Goal: Information Seeking & Learning: Learn about a topic

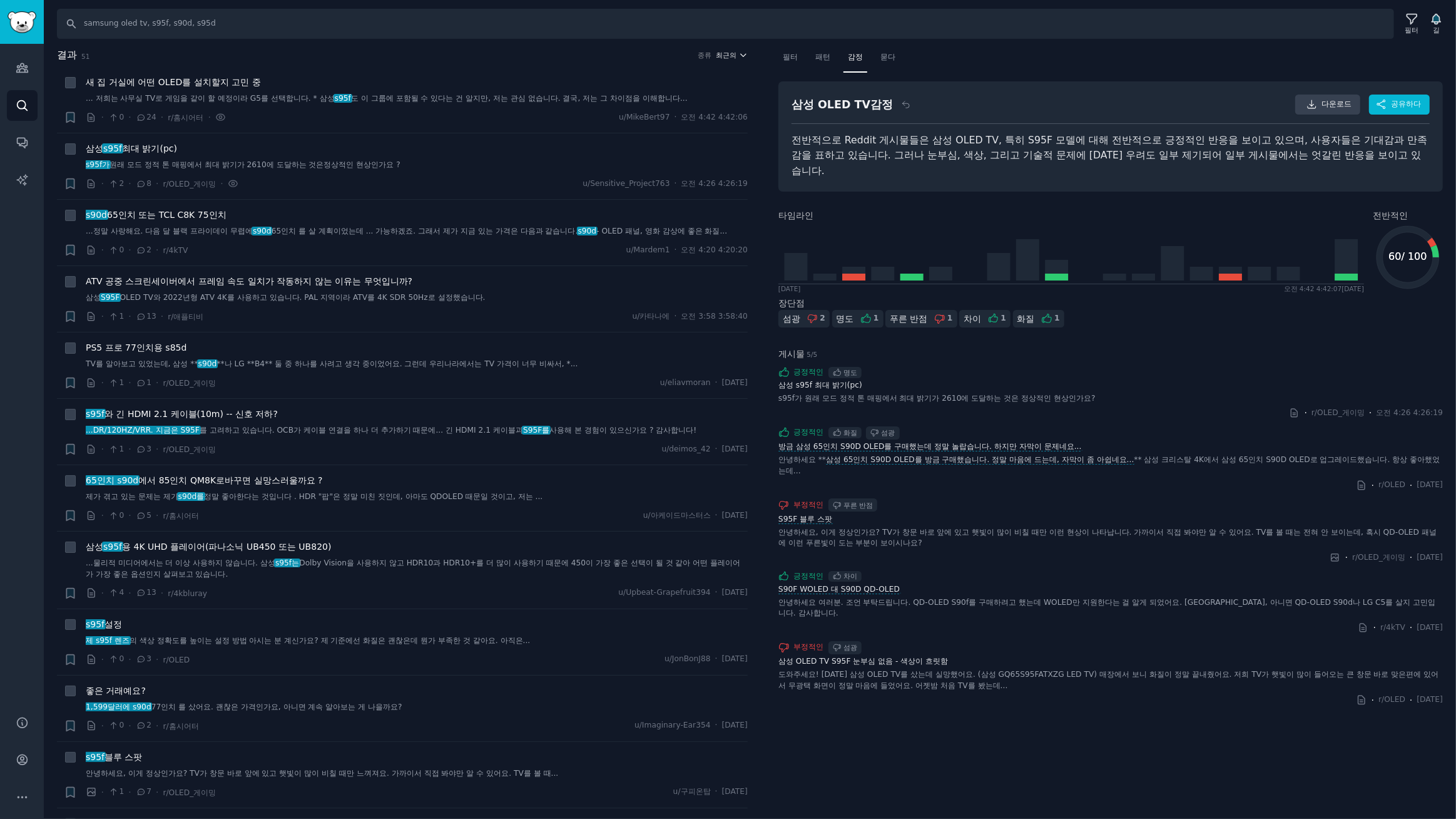
click at [730, 52] on font "최근의" at bounding box center [726, 55] width 21 height 8
click at [665, 103] on p "Upvotes" at bounding box center [664, 101] width 31 height 11
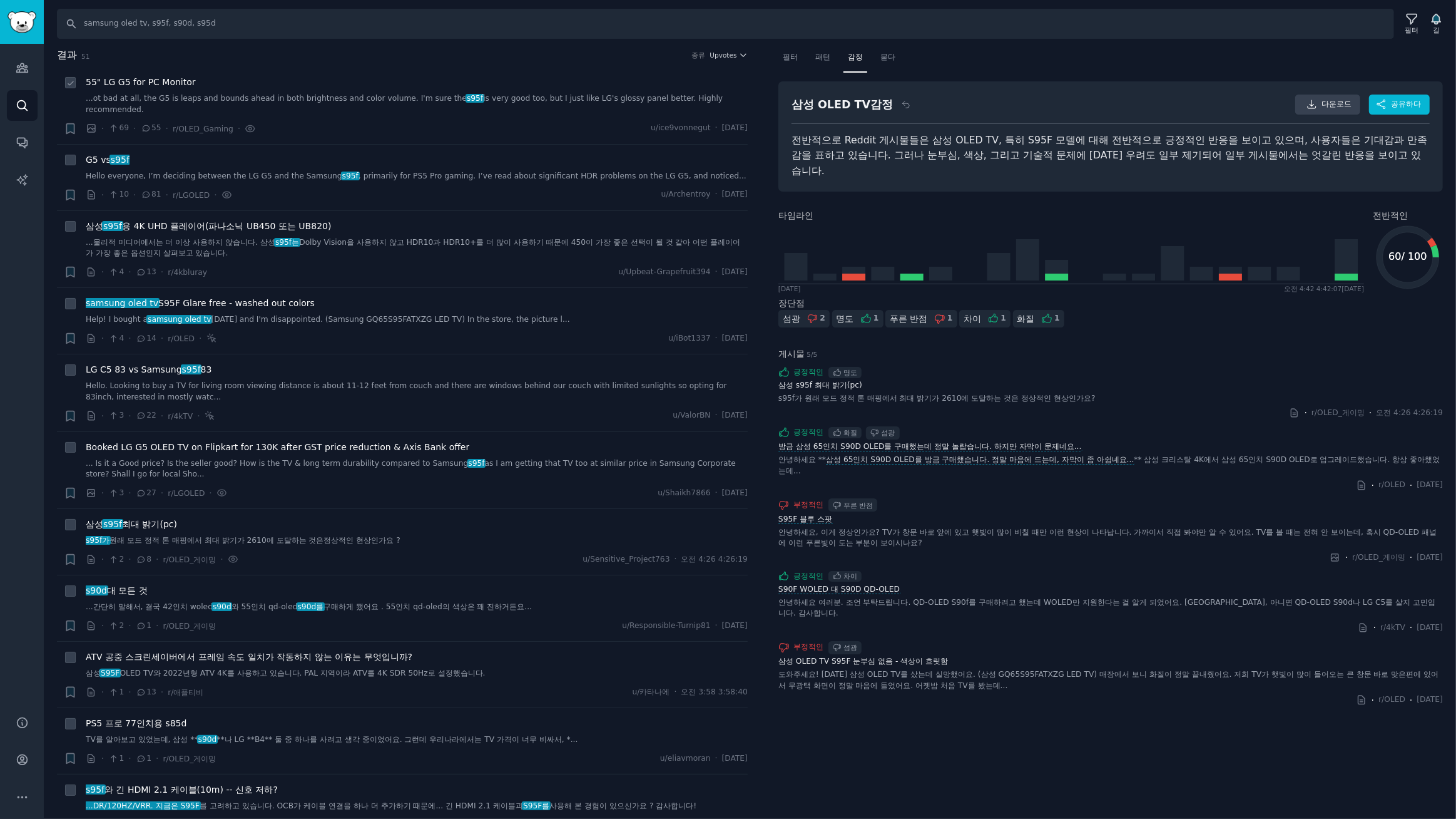
click at [169, 80] on span "55" LG G5 for PC Monitor" at bounding box center [141, 82] width 110 height 13
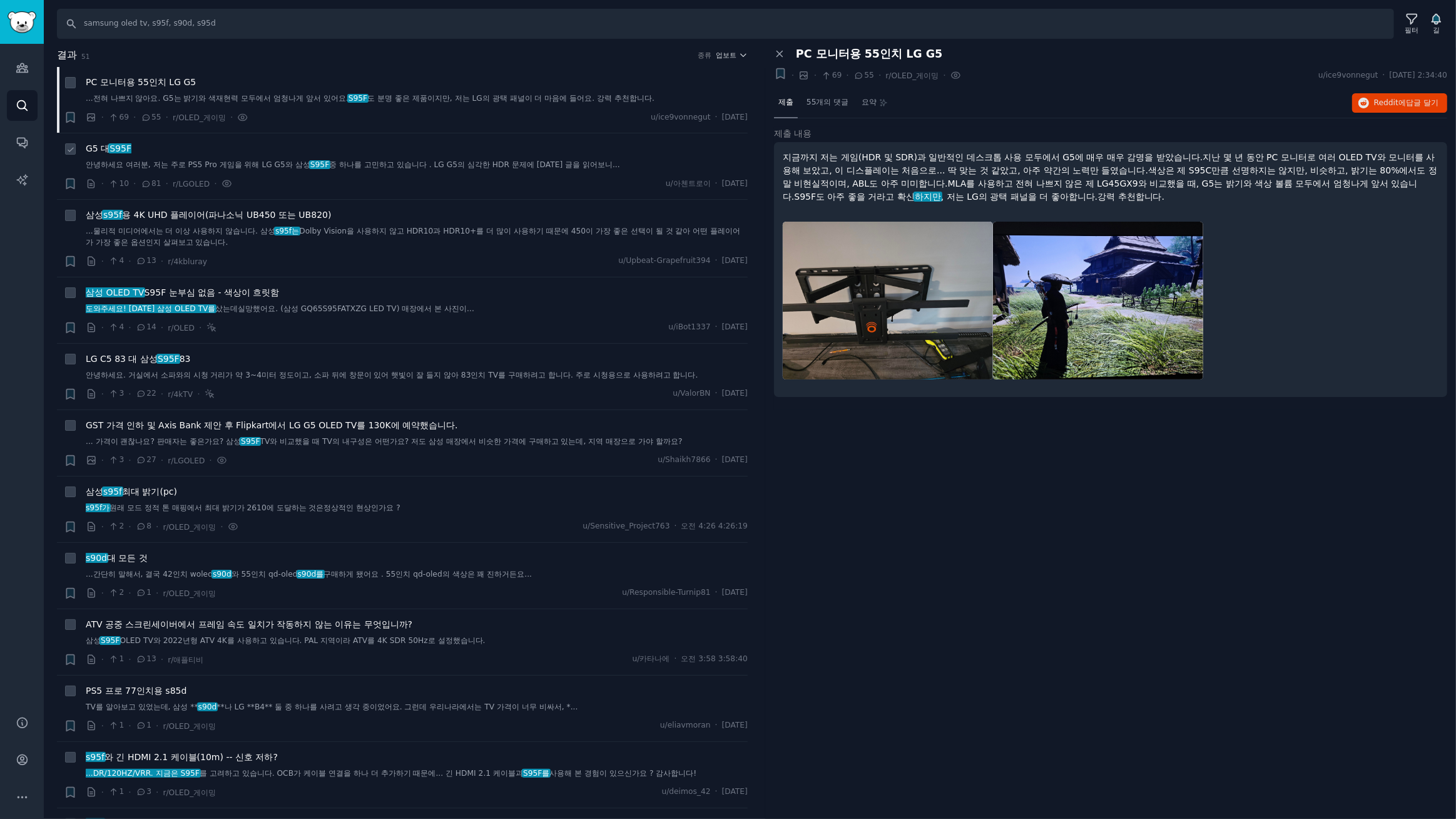
click at [113, 148] on font "S95F" at bounding box center [120, 148] width 22 height 10
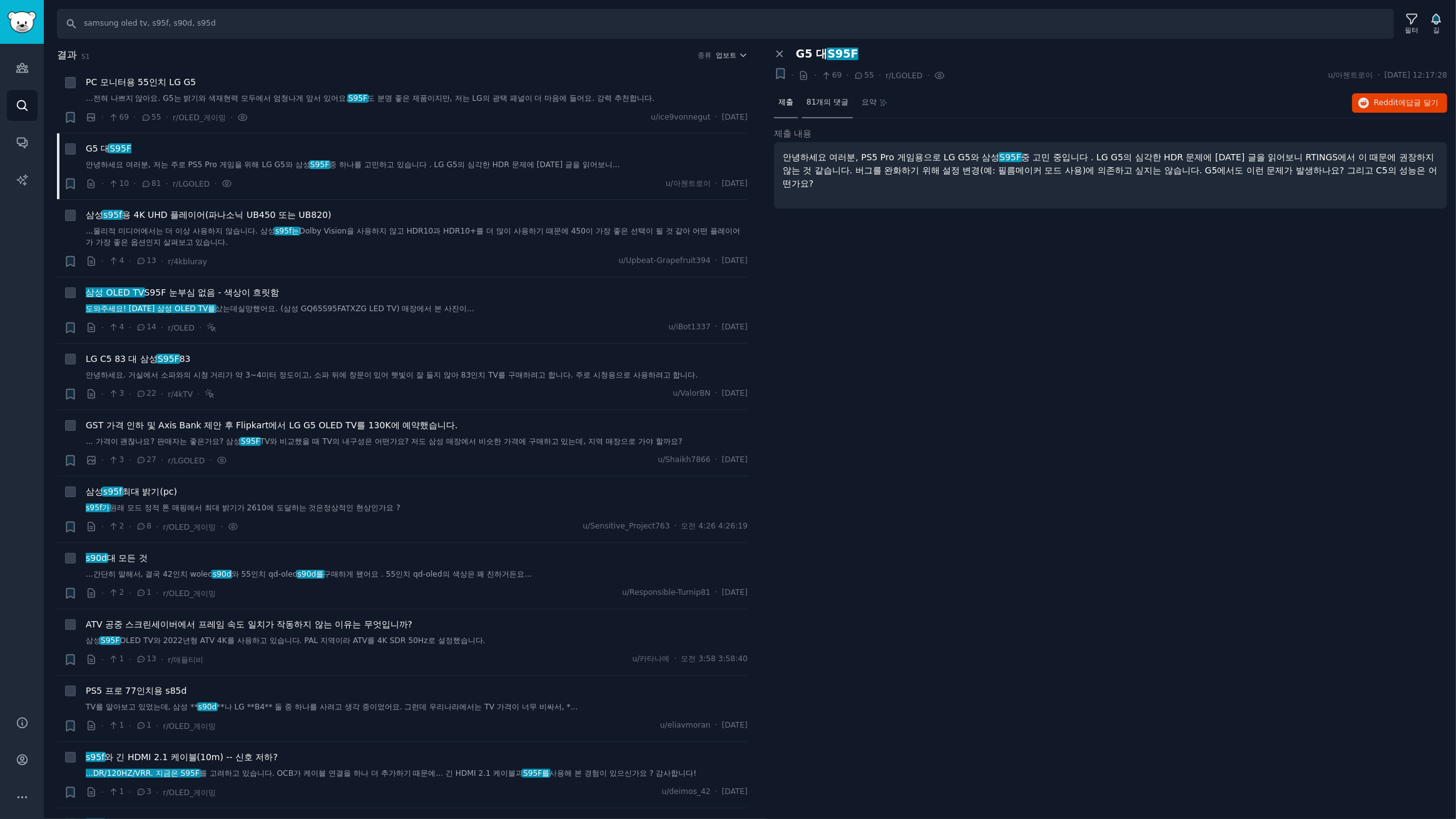
click at [832, 101] on font "81개의 댓글" at bounding box center [827, 103] width 42 height 9
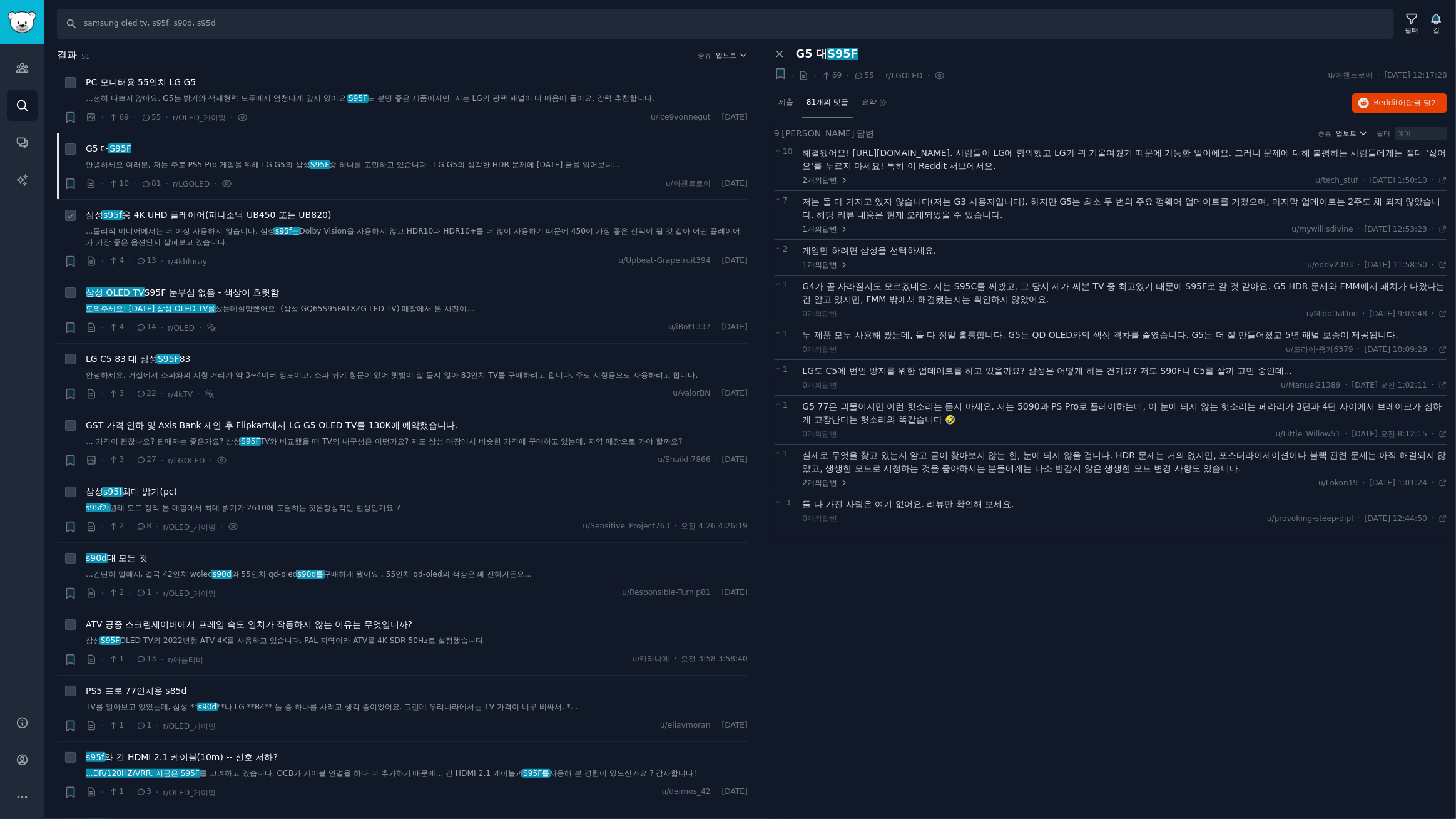
click at [209, 214] on font "용 4K UHD 플레이어(파나소닉 UB450 또는 UB820)" at bounding box center [226, 214] width 209 height 10
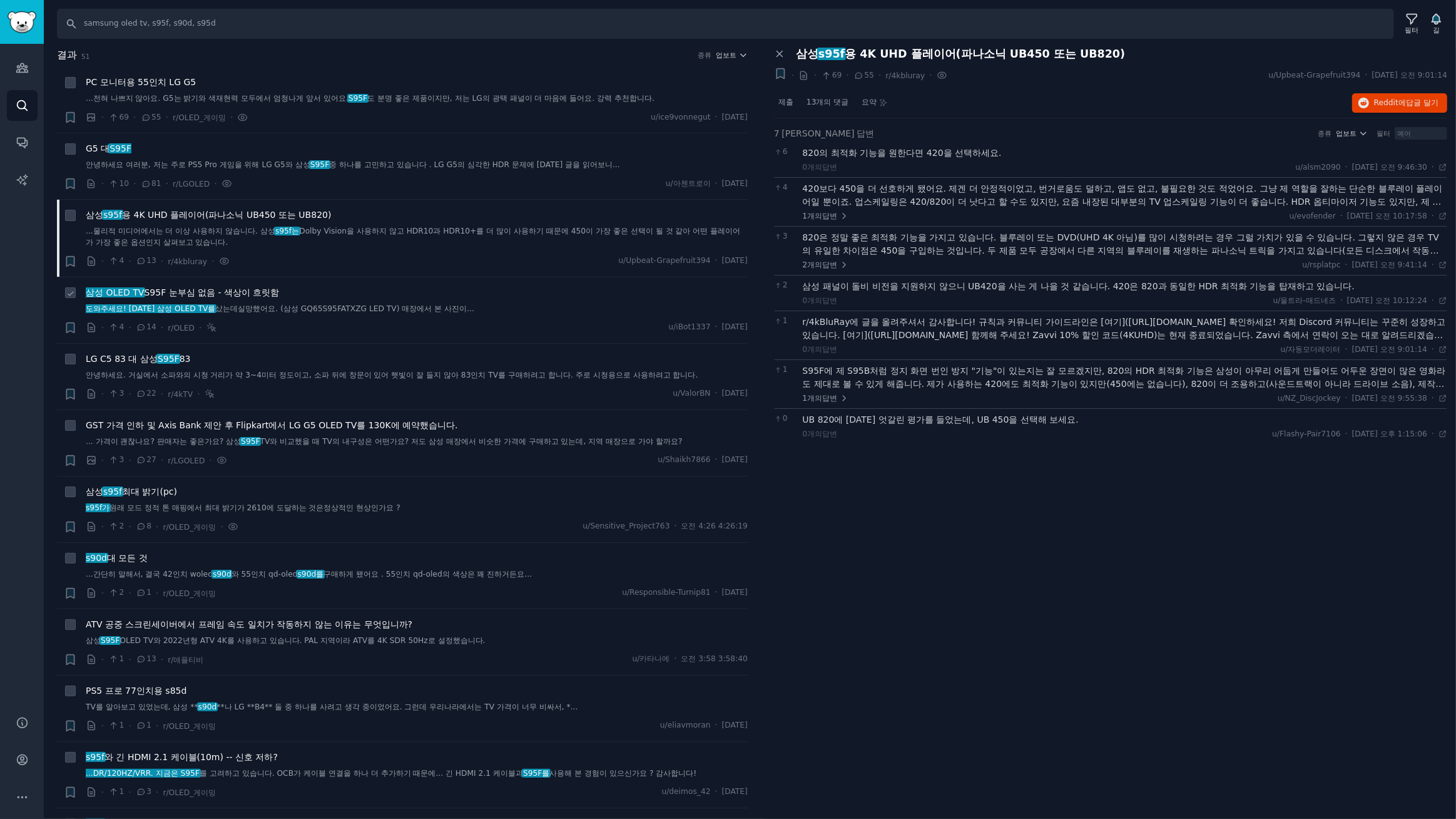
click at [254, 293] on font "S95F 눈부심 없음 - 색상이 흐릿함" at bounding box center [211, 292] width 135 height 10
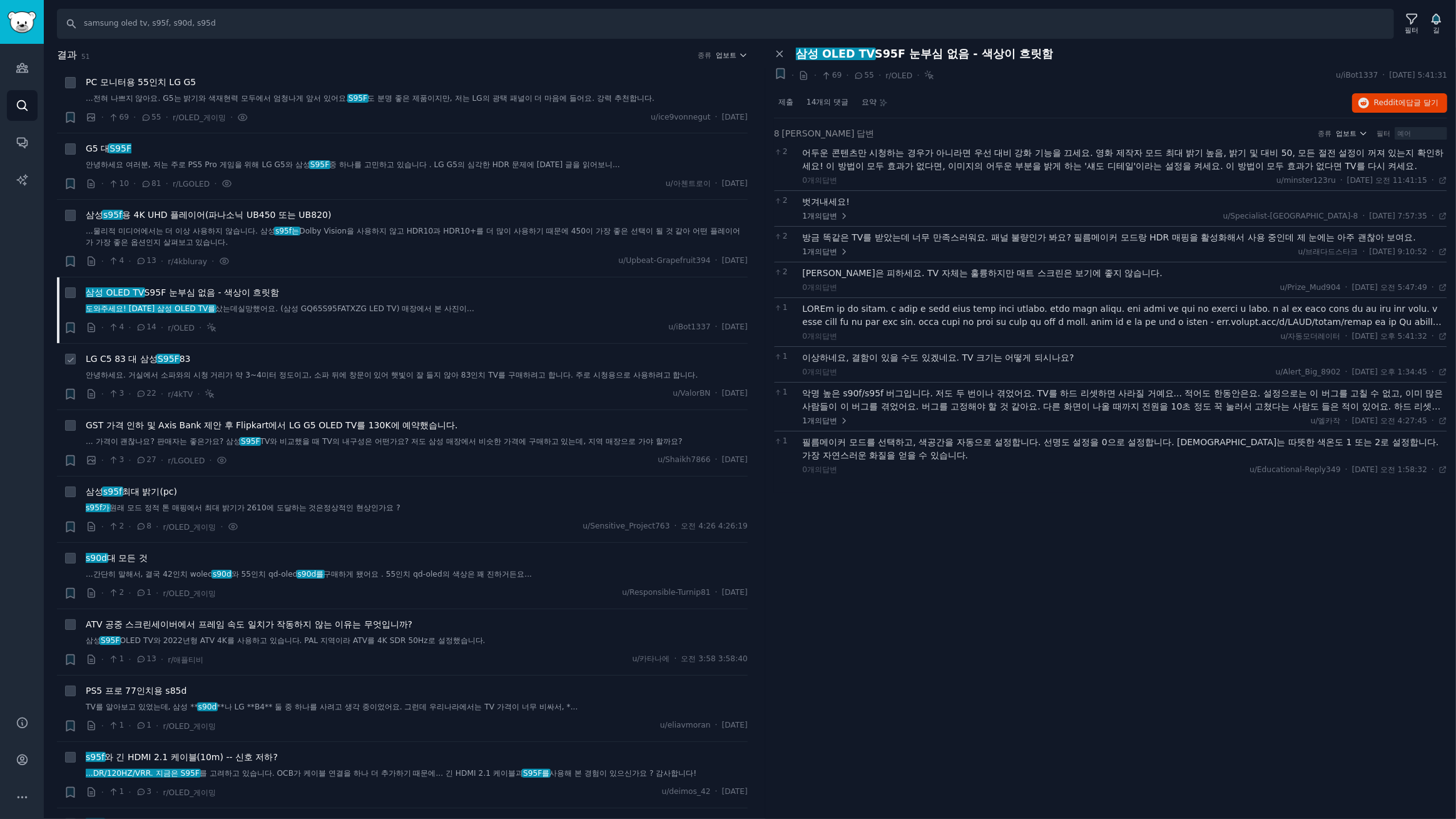
click at [150, 357] on font "LG C5 83 대 삼성" at bounding box center [122, 358] width 72 height 10
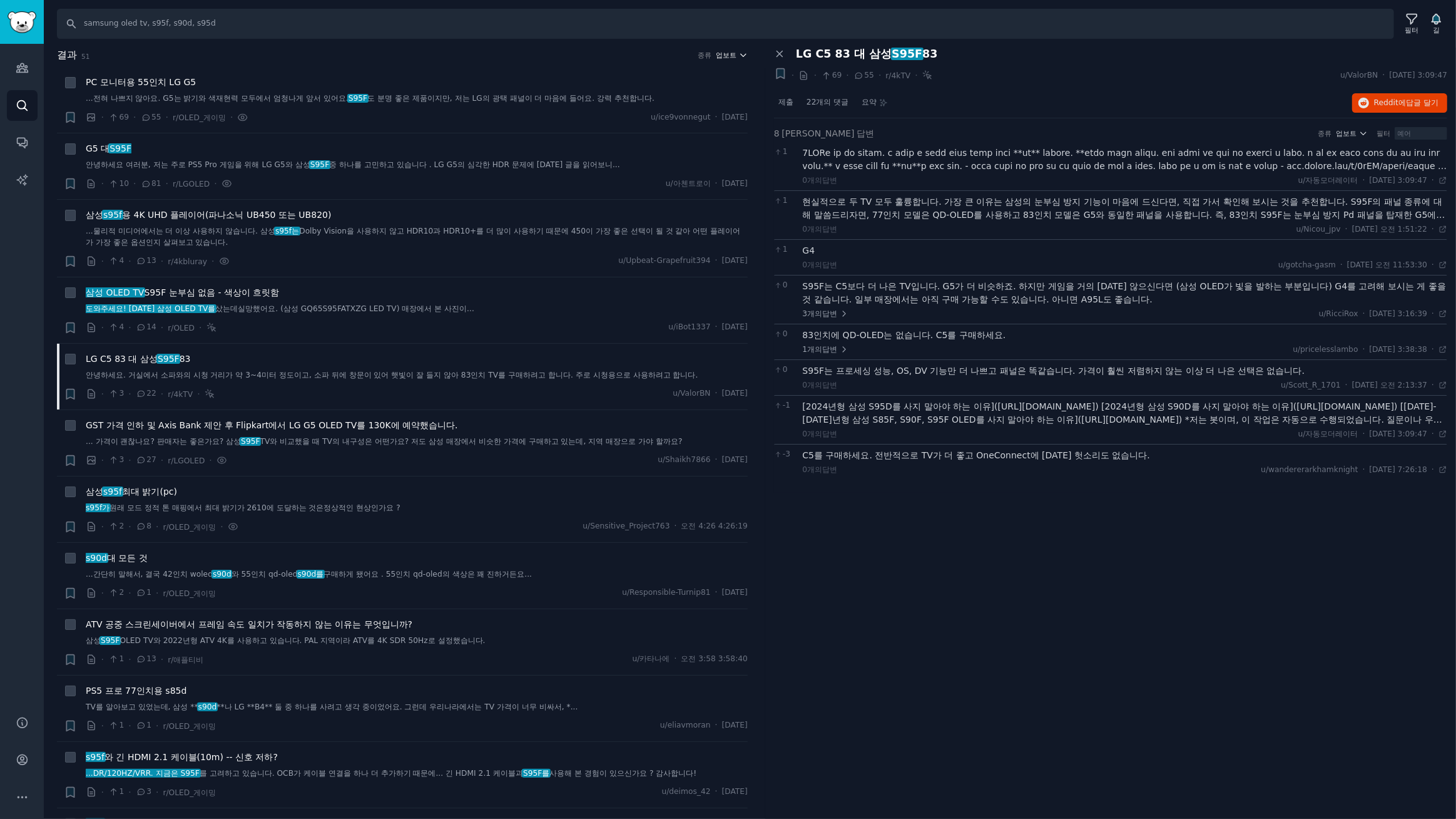
click at [730, 52] on font "업보트" at bounding box center [726, 55] width 21 height 8
click at [660, 122] on font "댓글" at bounding box center [656, 123] width 15 height 9
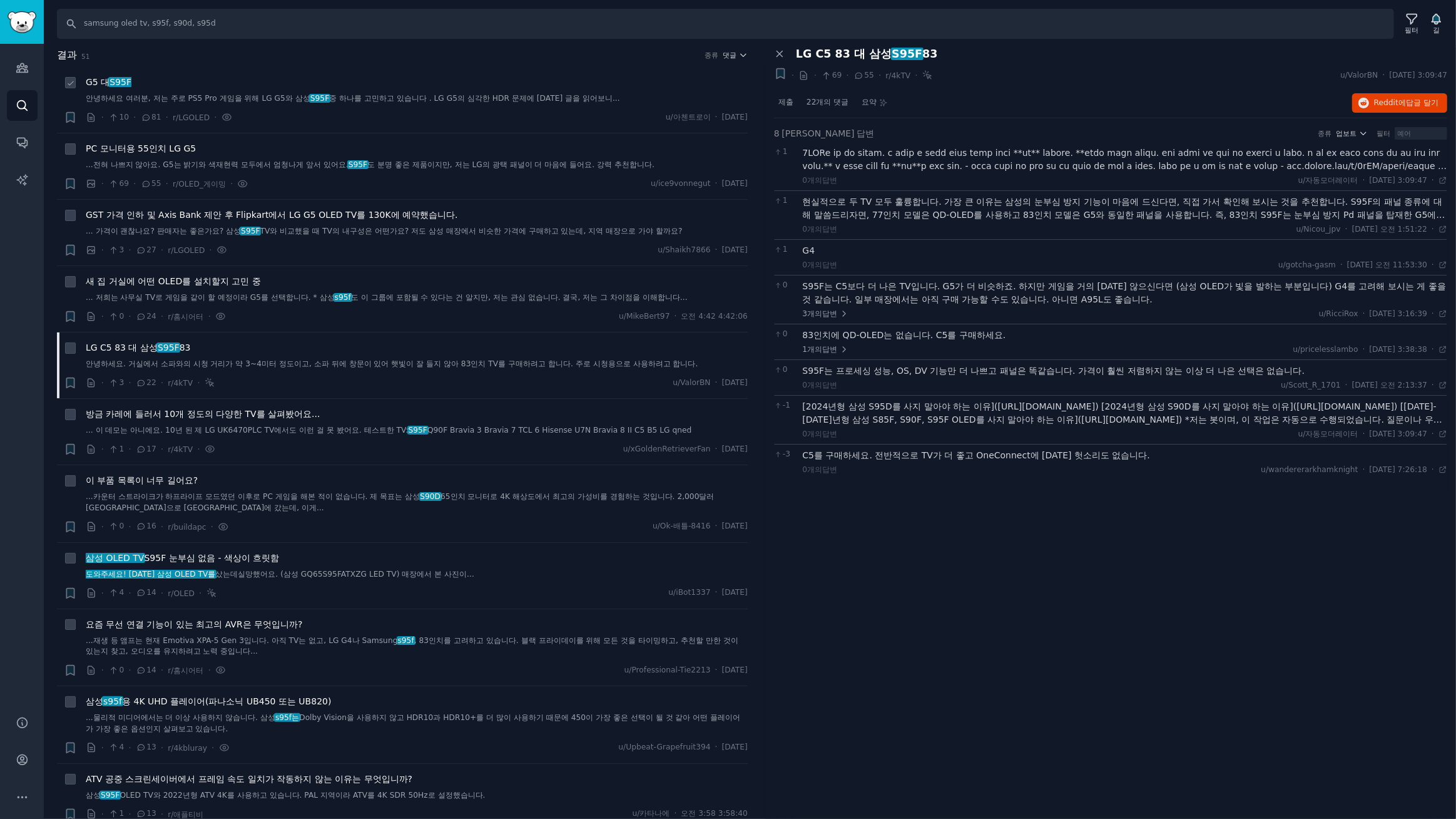
click at [283, 98] on font "안녕하세요 여러분, 저는 주로 PS5 Pro 게임을 위해 LG G5와 삼성" at bounding box center [198, 99] width 225 height 9
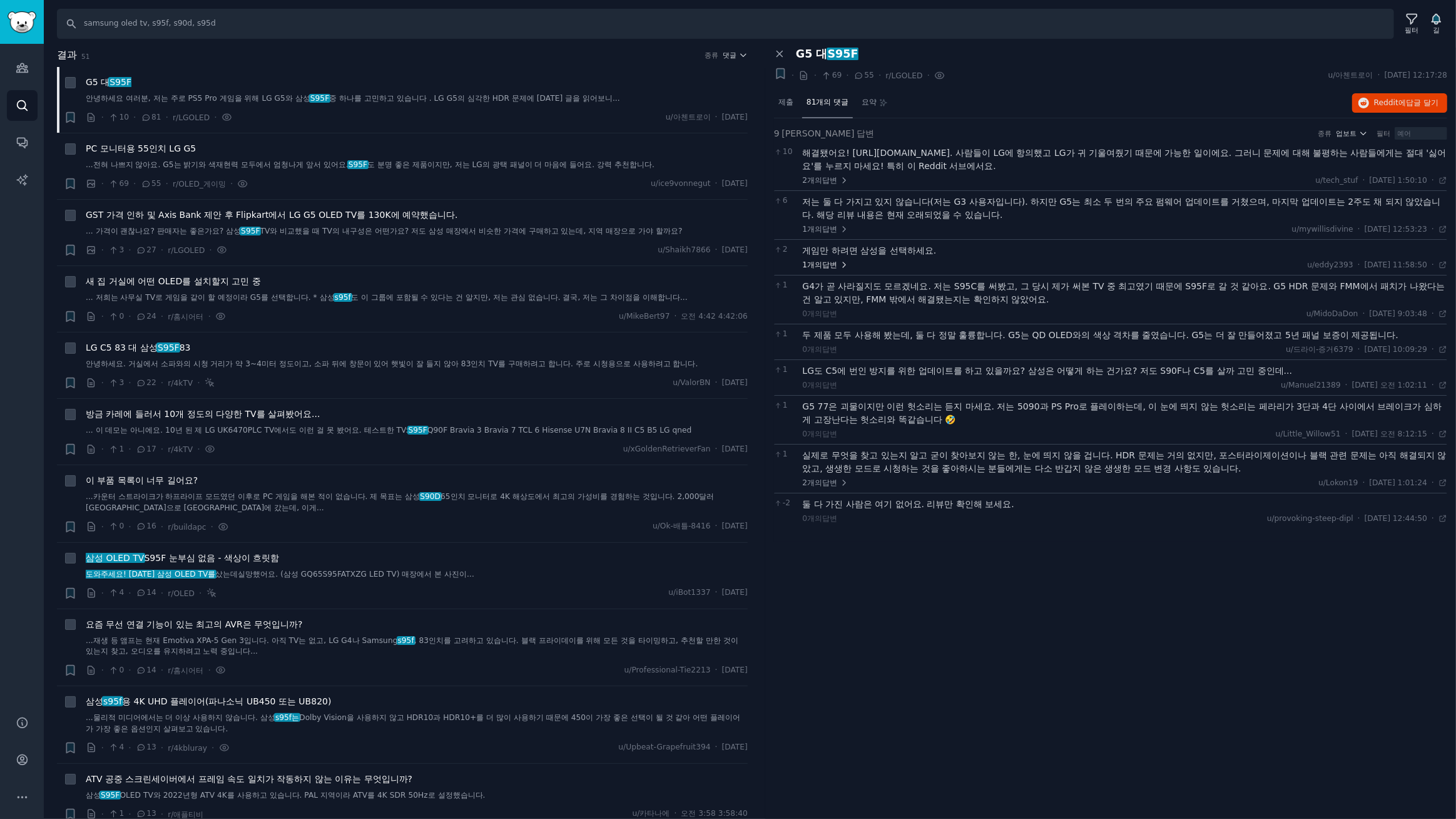
click at [829, 261] on font "답변" at bounding box center [829, 265] width 15 height 9
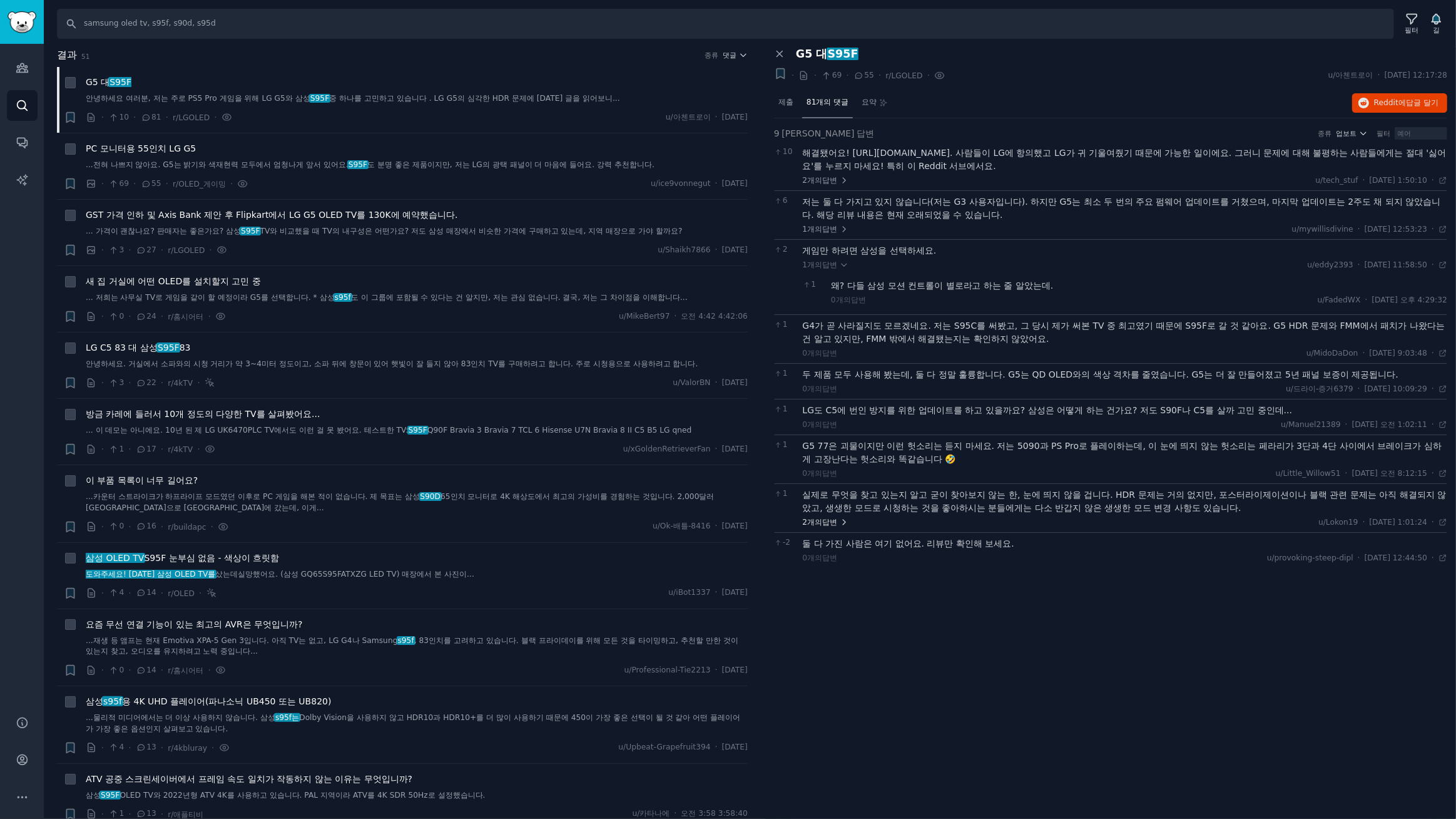
click at [837, 519] on font "답변" at bounding box center [829, 522] width 15 height 9
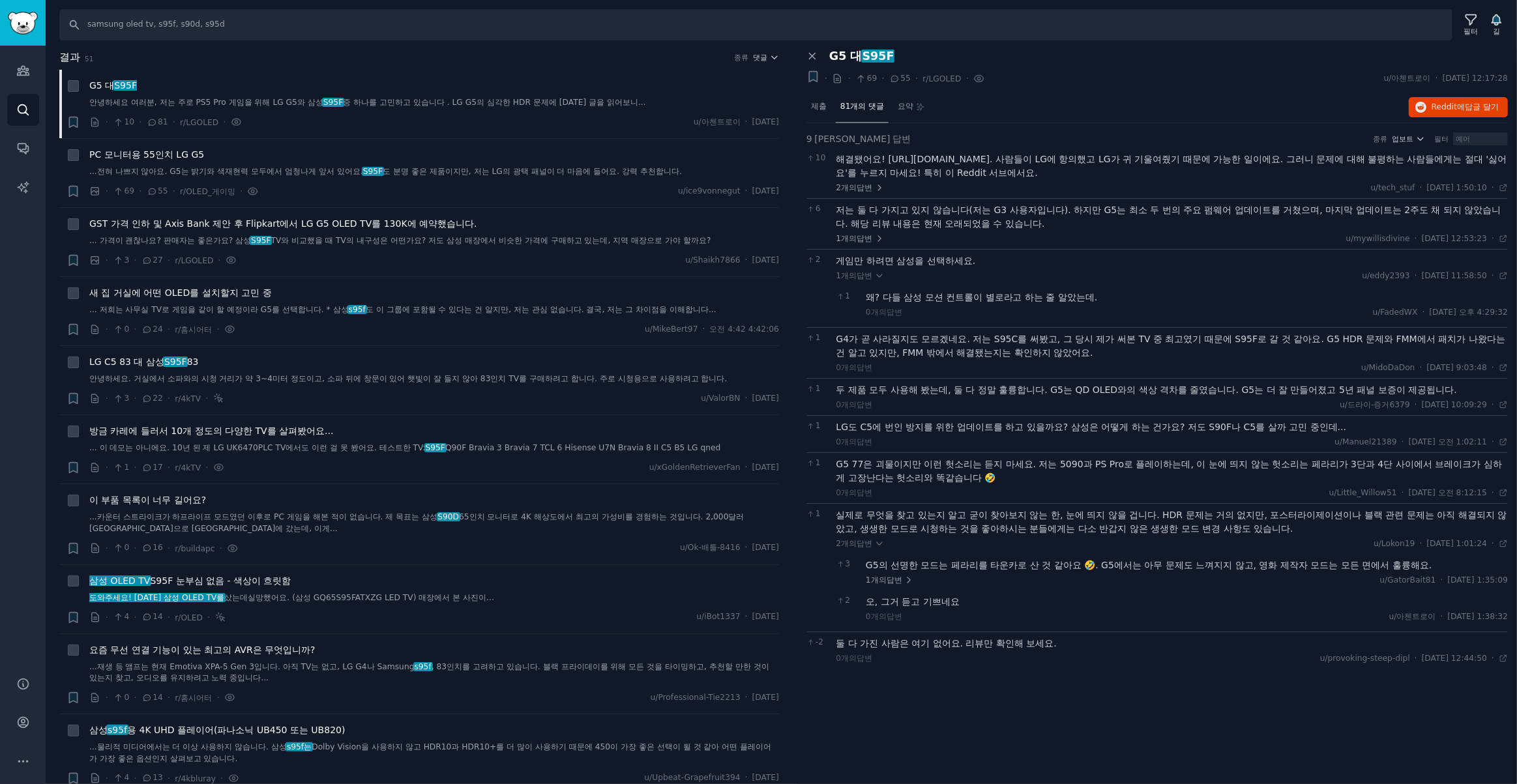
click at [1019, 119] on div "제출 81개의 댓글 요약 Reddit에 답글 달기" at bounding box center [1157, 108] width 701 height 32
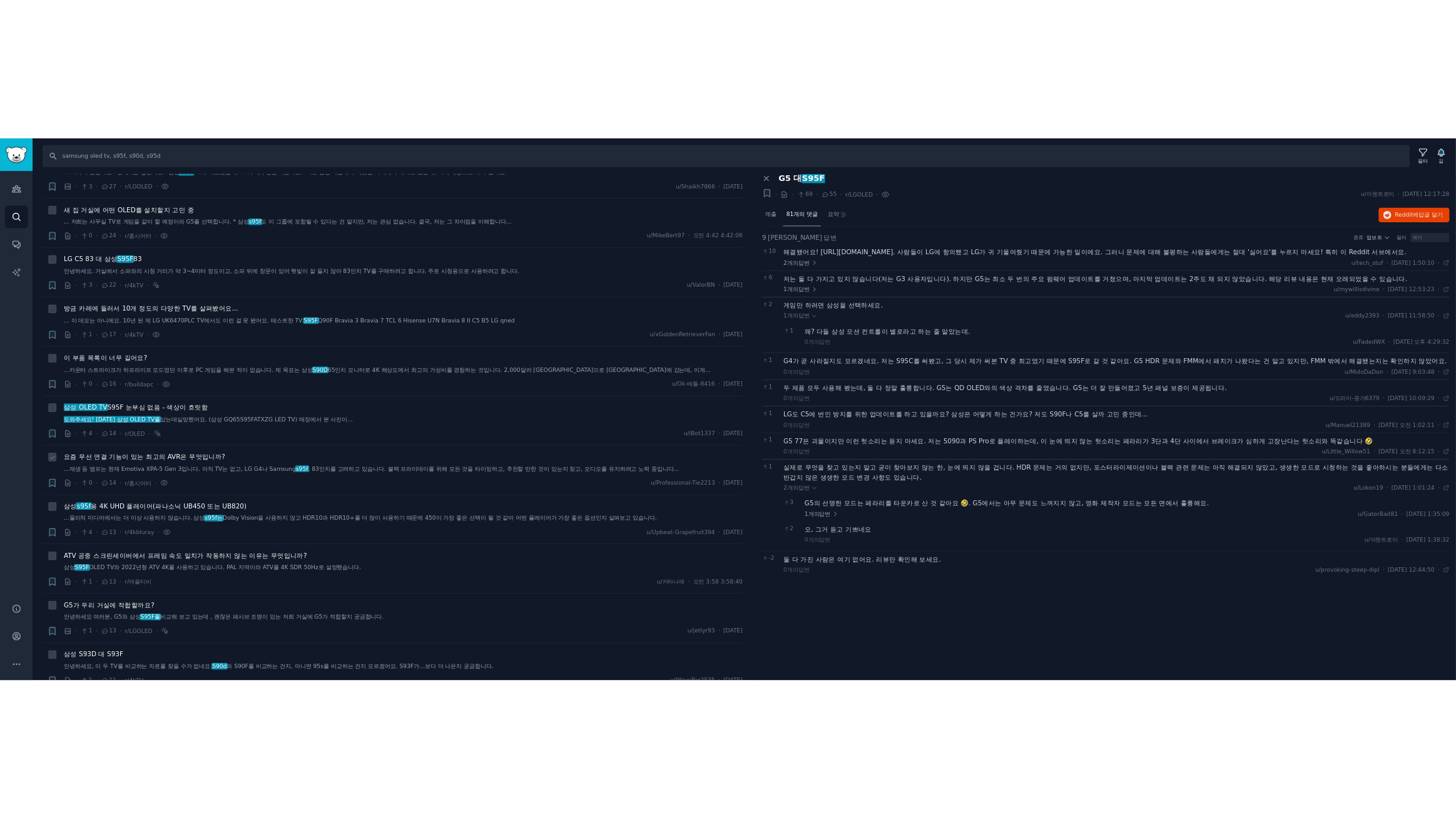
scroll to position [189, 0]
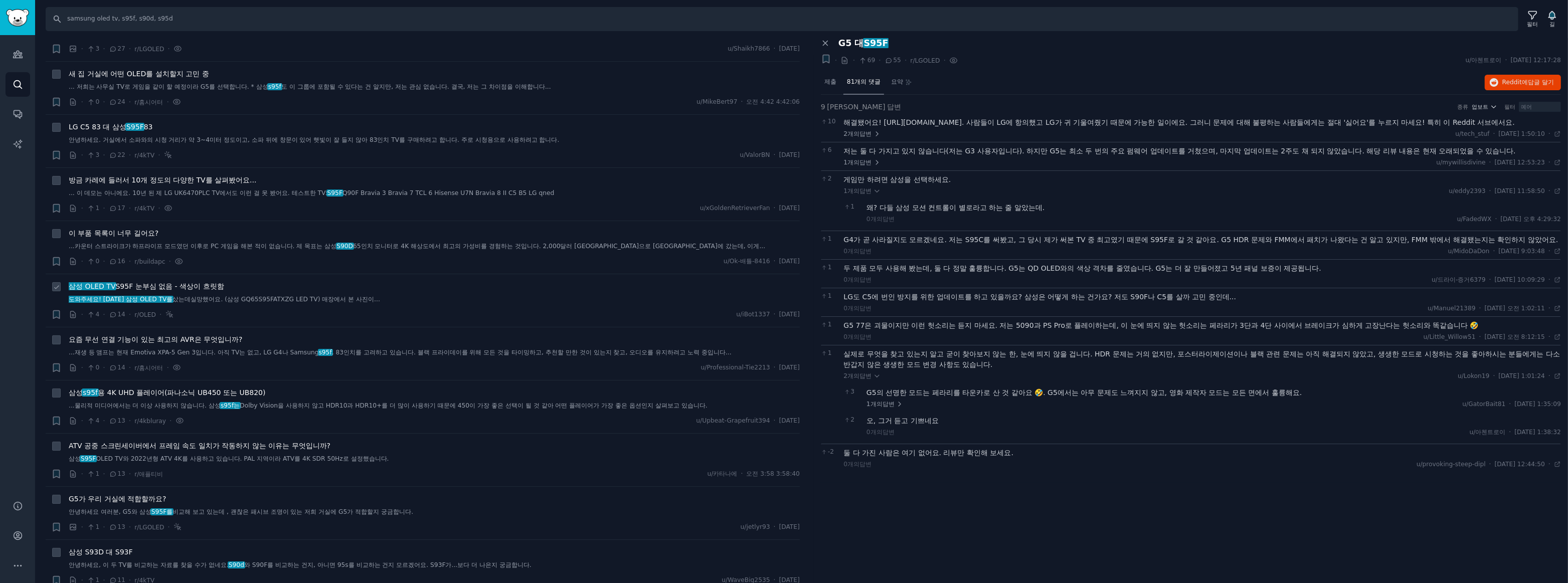
drag, startPoint x: 263, startPoint y: 341, endPoint x: 259, endPoint y: 314, distance: 27.3
drag, startPoint x: 259, startPoint y: 314, endPoint x: 318, endPoint y: -55, distance: 373.7
